Goal: Task Accomplishment & Management: Use online tool/utility

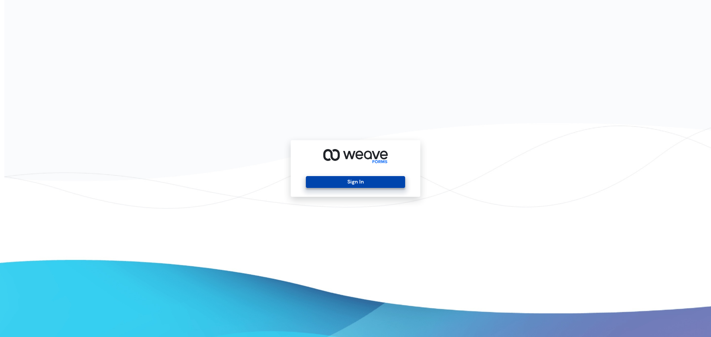
click at [364, 182] on button "Sign In" at bounding box center [355, 182] width 99 height 12
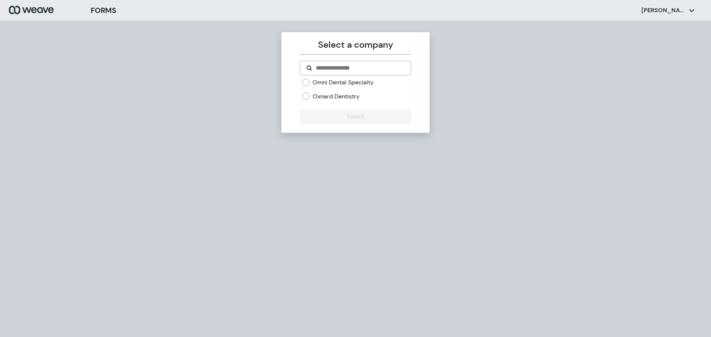
click at [328, 96] on label "Oxnard Dentistry" at bounding box center [335, 97] width 47 height 8
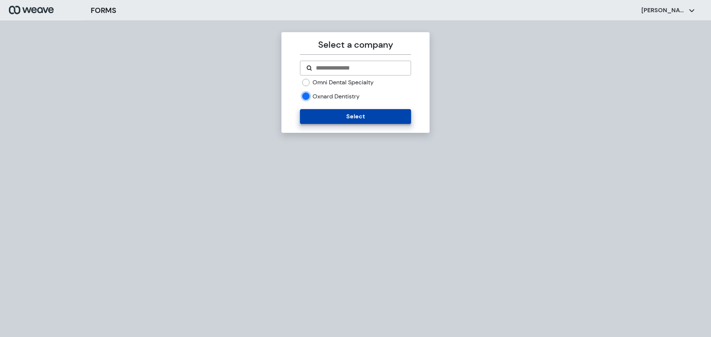
click at [331, 118] on button "Select" at bounding box center [355, 116] width 111 height 15
